Goal: Task Accomplishment & Management: Manage account settings

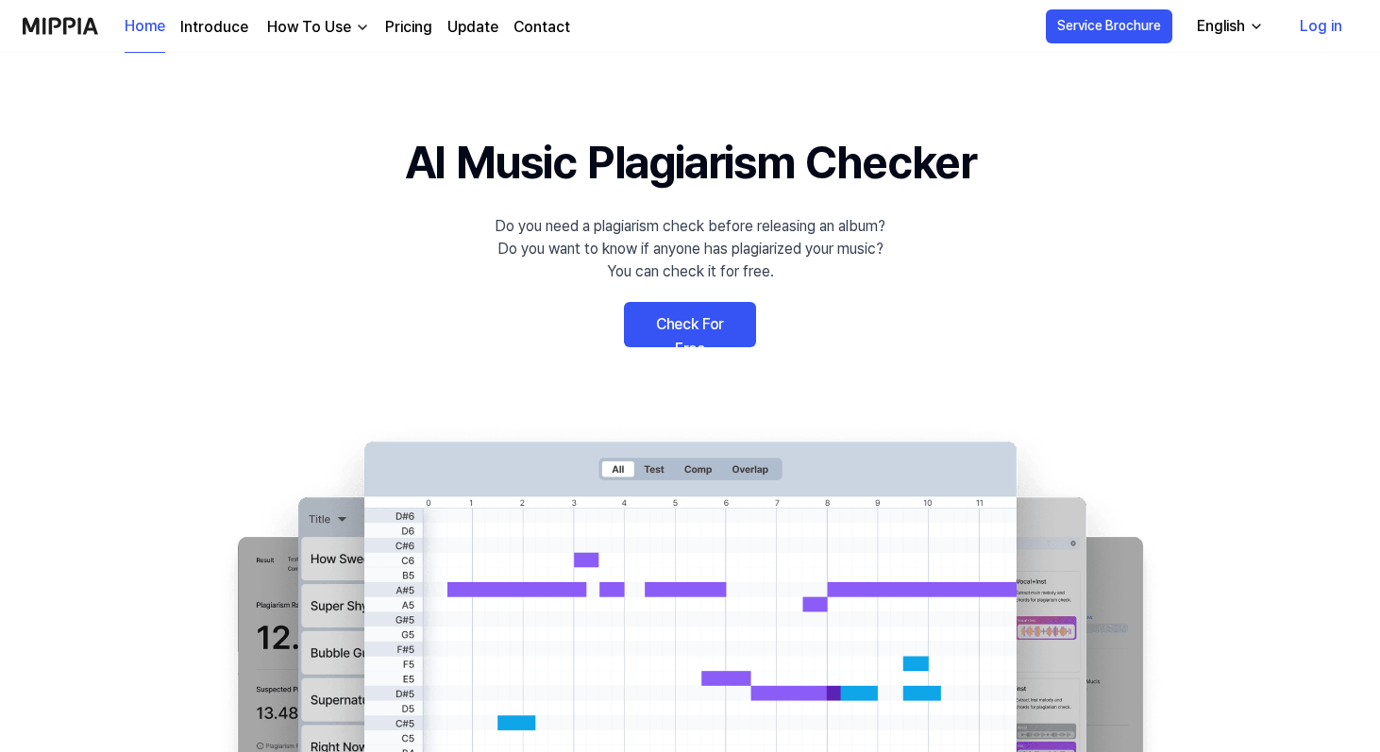
click at [667, 321] on link "Check For Free" at bounding box center [690, 324] width 132 height 45
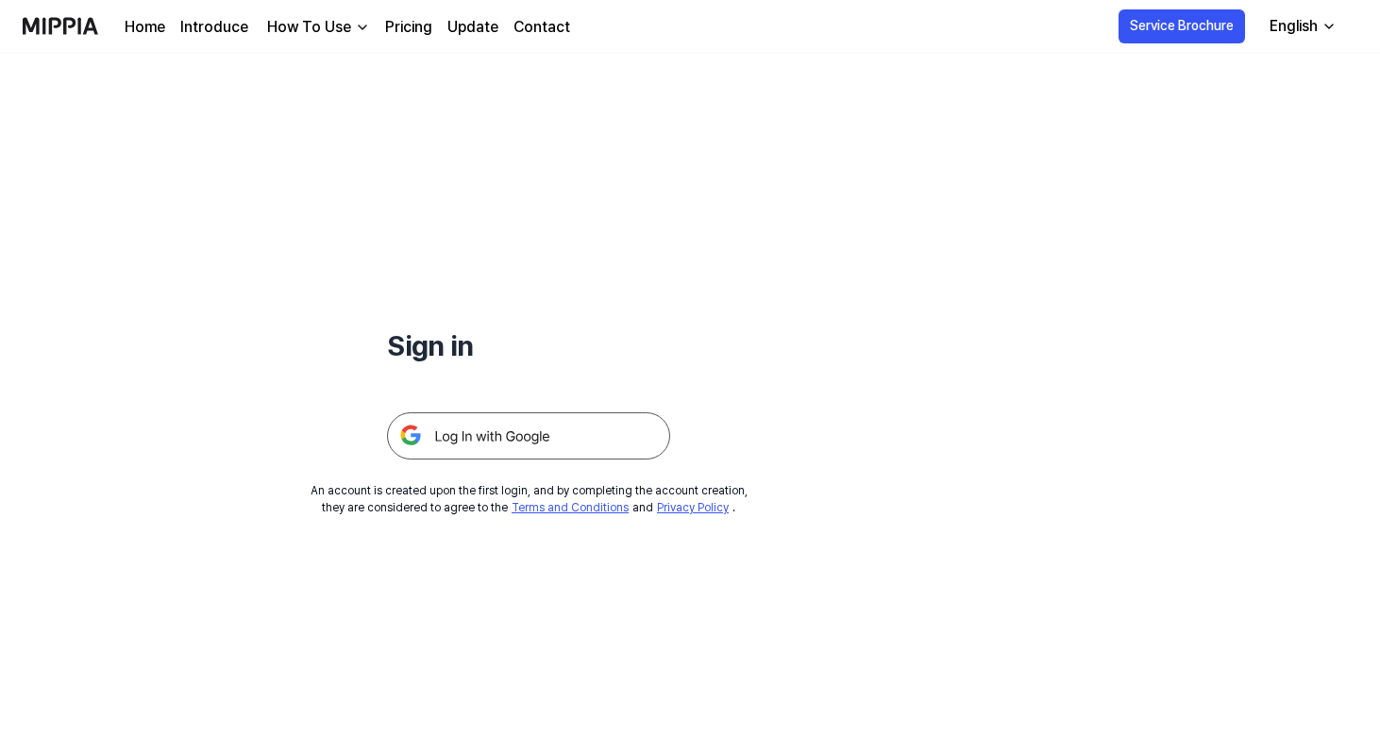
click at [447, 433] on img at bounding box center [528, 436] width 283 height 47
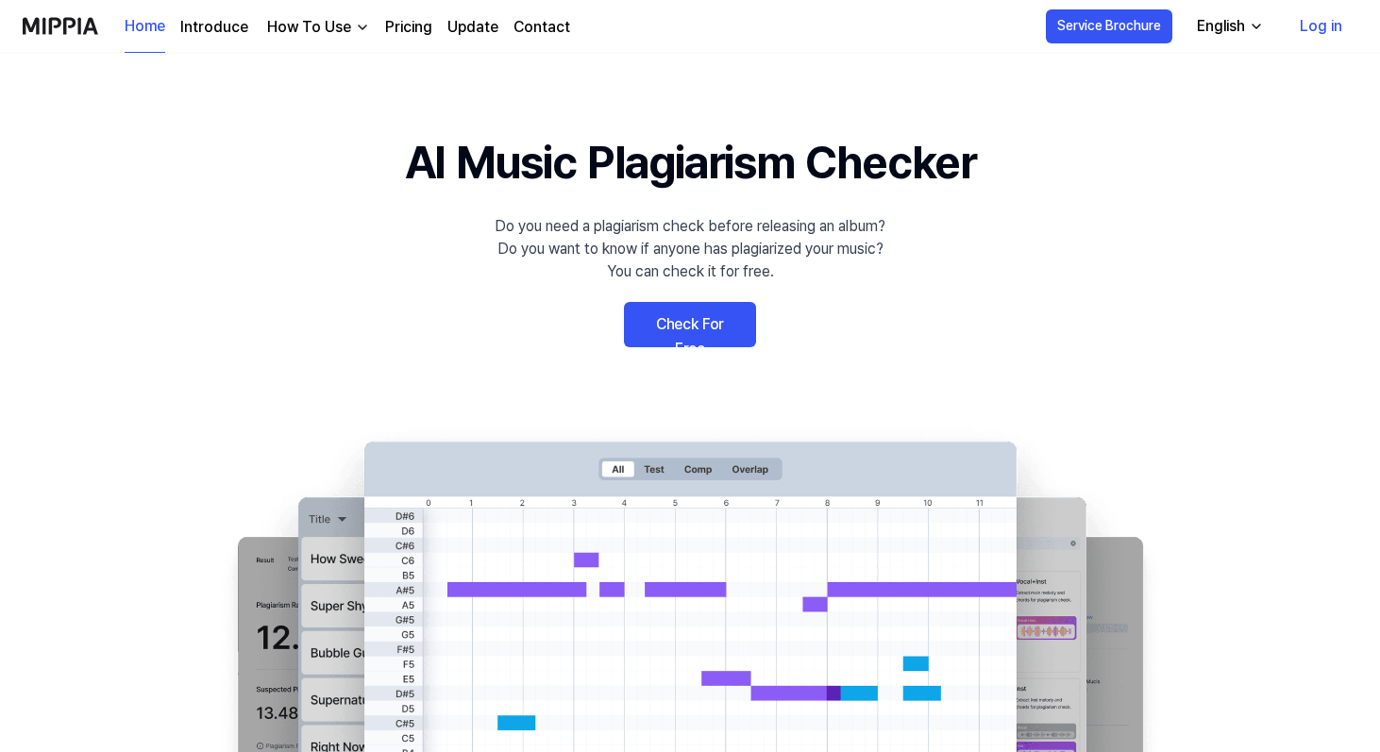
click at [1324, 29] on link "Log in" at bounding box center [1321, 26] width 73 height 53
